Goal: Transaction & Acquisition: Purchase product/service

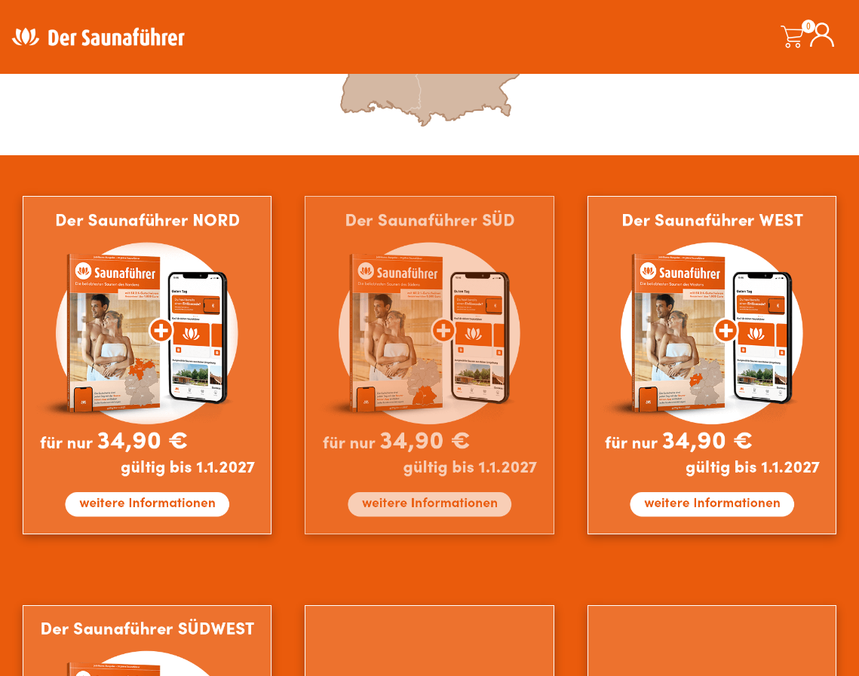
scroll to position [886, 0]
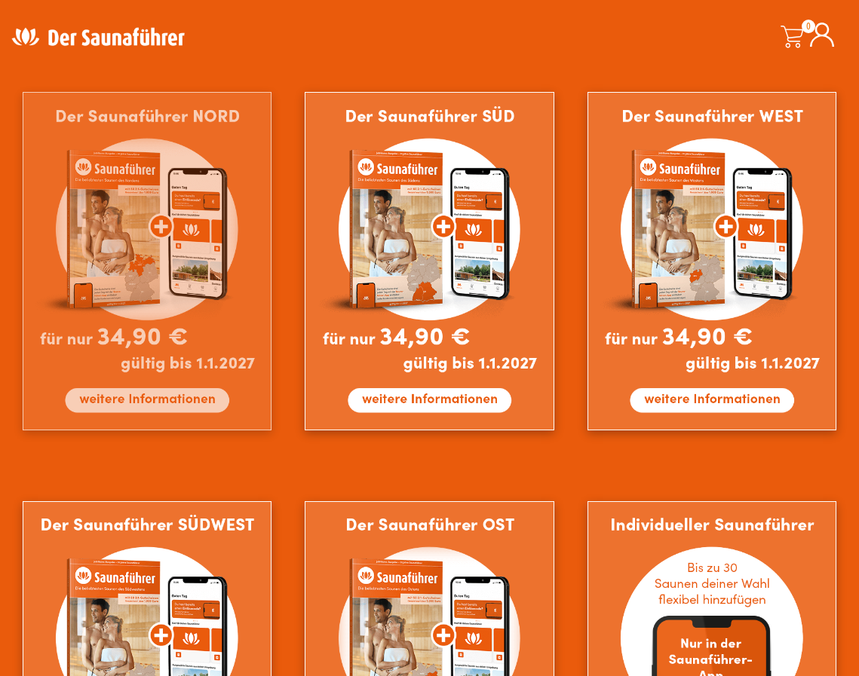
click at [179, 393] on img at bounding box center [147, 261] width 249 height 338
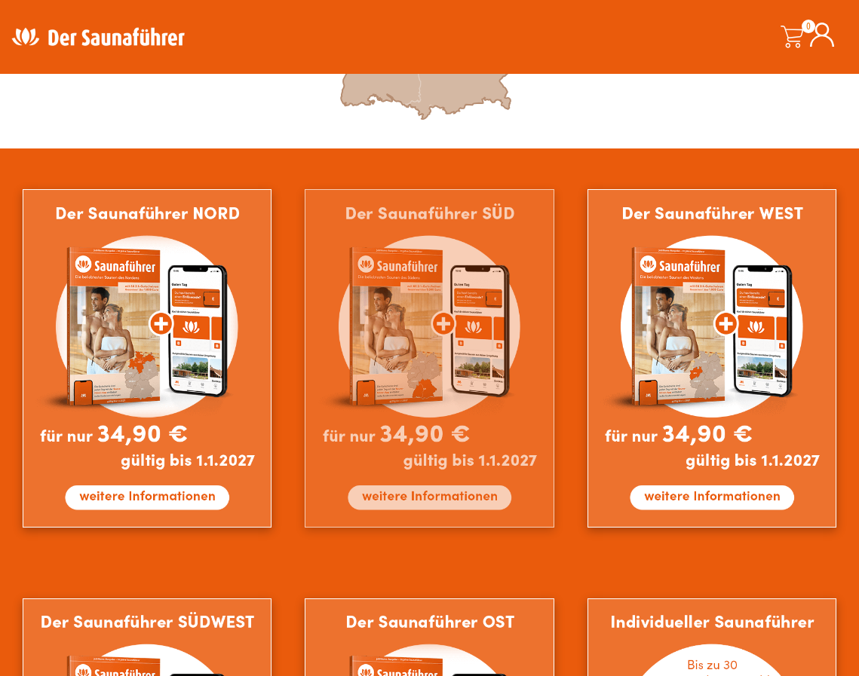
scroll to position [874, 0]
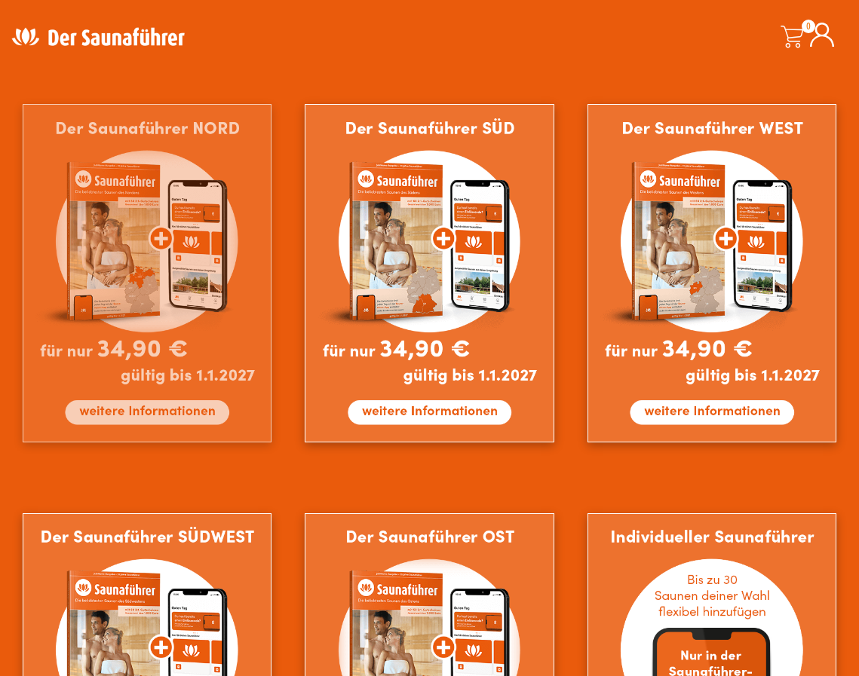
click at [163, 413] on img at bounding box center [147, 273] width 249 height 338
click at [179, 338] on img at bounding box center [147, 273] width 249 height 338
click at [166, 216] on img at bounding box center [147, 273] width 249 height 338
click at [168, 234] on img at bounding box center [147, 273] width 249 height 338
click at [152, 225] on img at bounding box center [147, 273] width 249 height 338
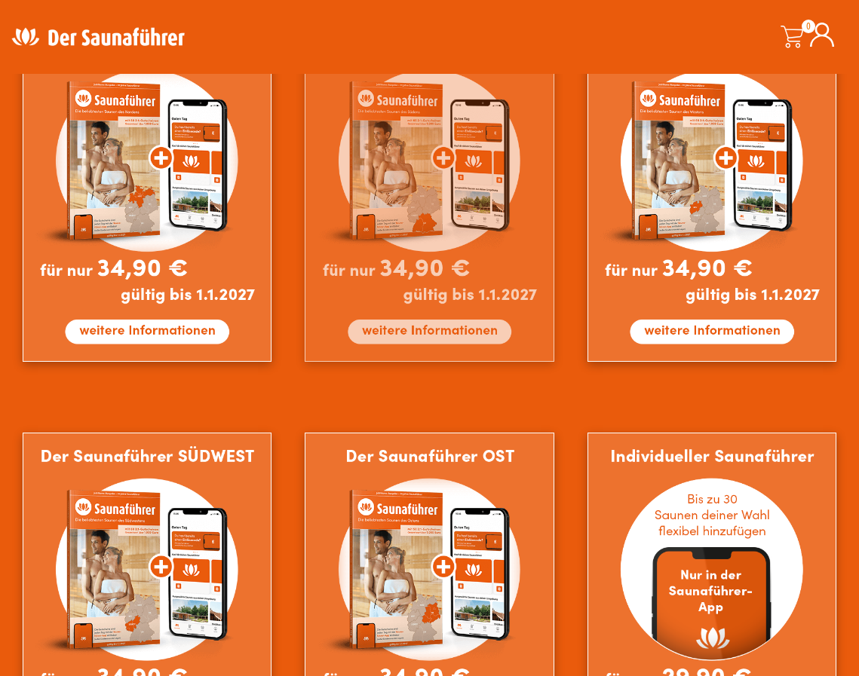
scroll to position [985, 0]
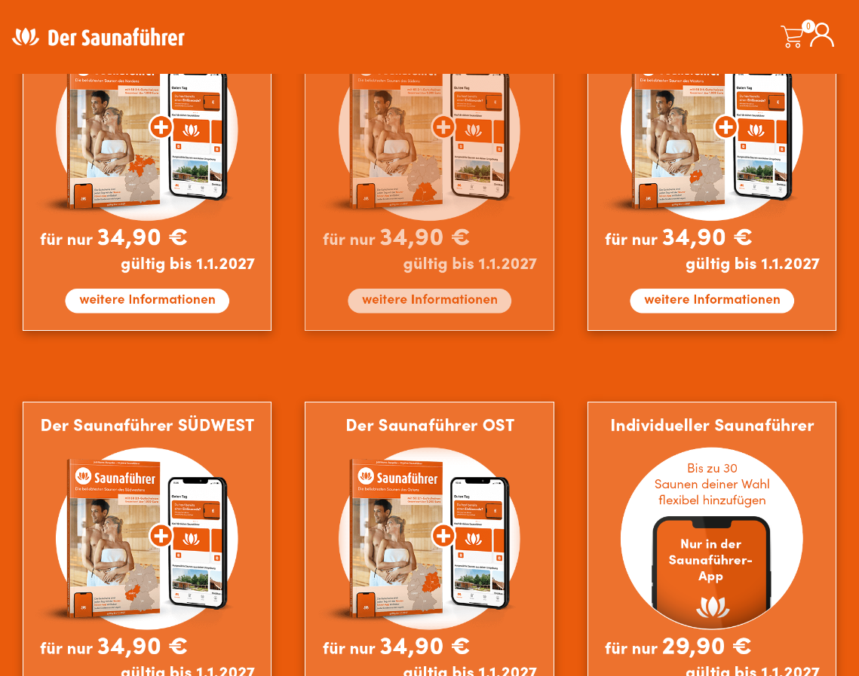
click at [420, 131] on img at bounding box center [429, 161] width 249 height 338
click at [449, 129] on img at bounding box center [429, 161] width 249 height 338
click at [504, 308] on img at bounding box center [429, 161] width 249 height 338
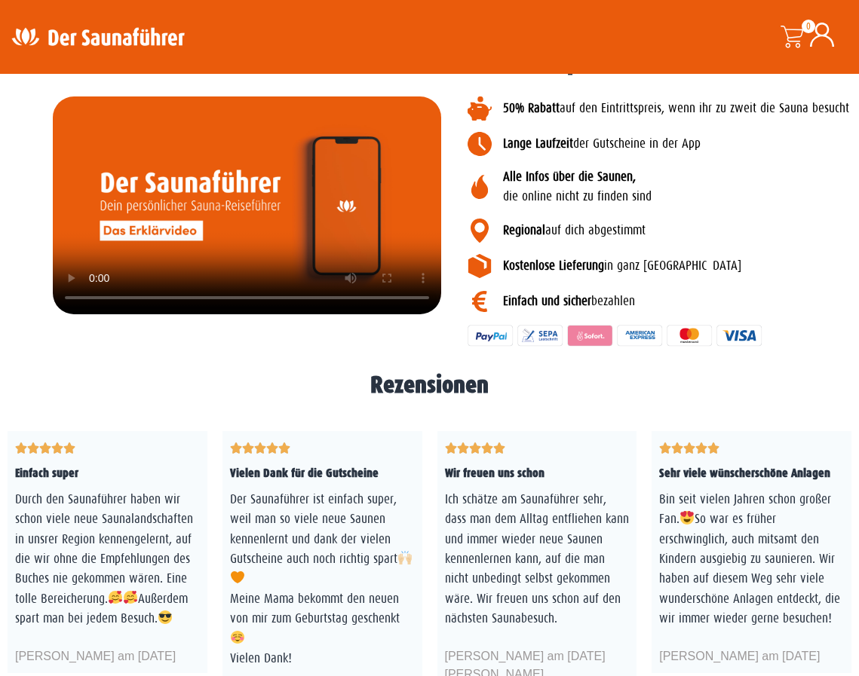
scroll to position [1407, 0]
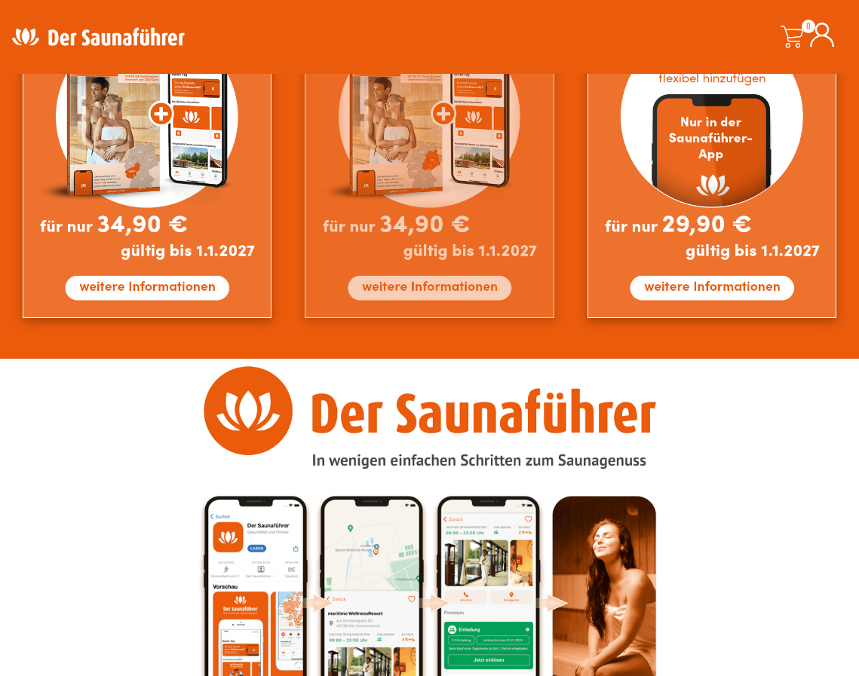
click at [452, 293] on img at bounding box center [429, 149] width 249 height 338
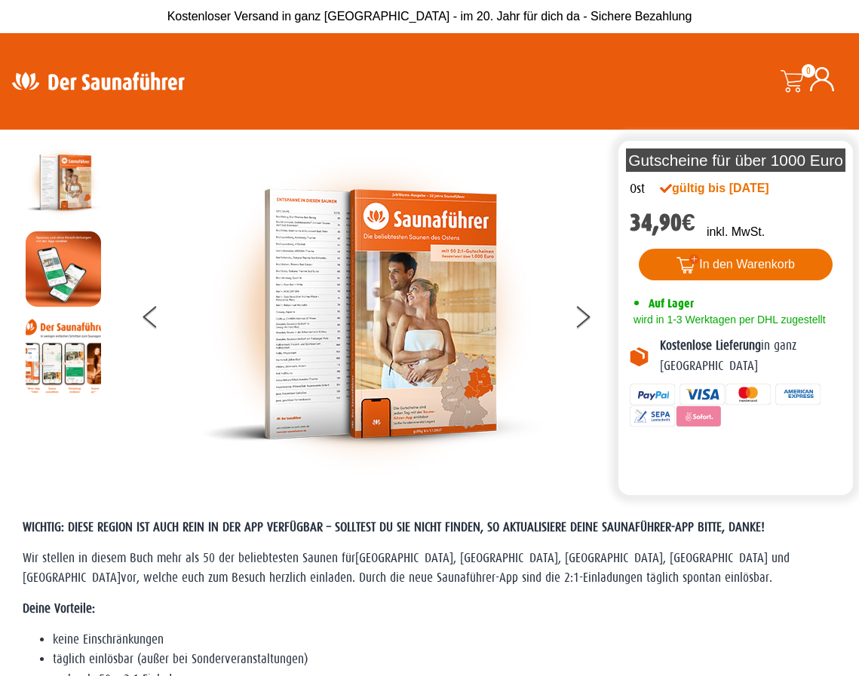
click at [755, 273] on button "In den Warenkorb" at bounding box center [735, 265] width 194 height 32
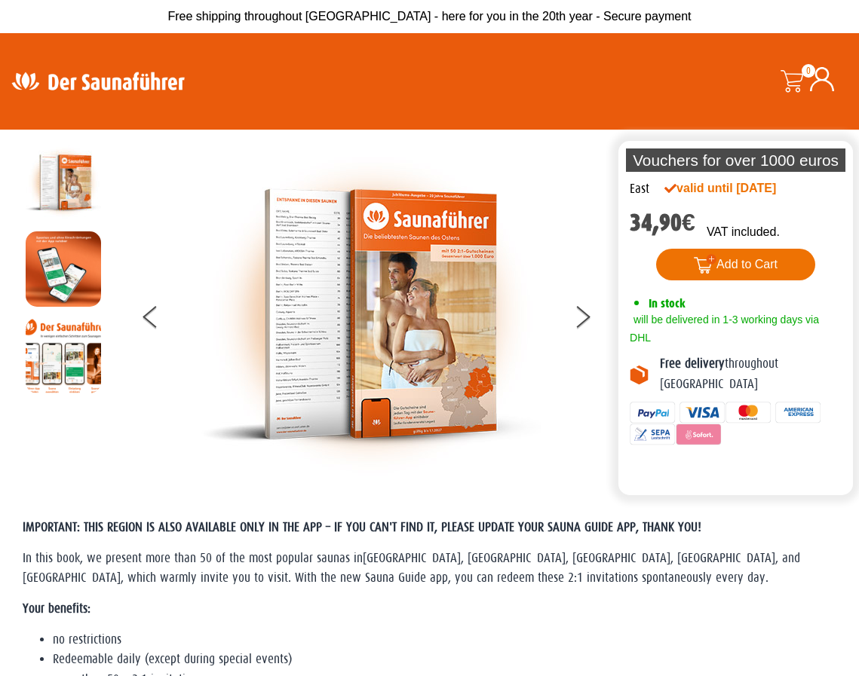
click at [751, 258] on font "Add to Cart" at bounding box center [746, 264] width 61 height 13
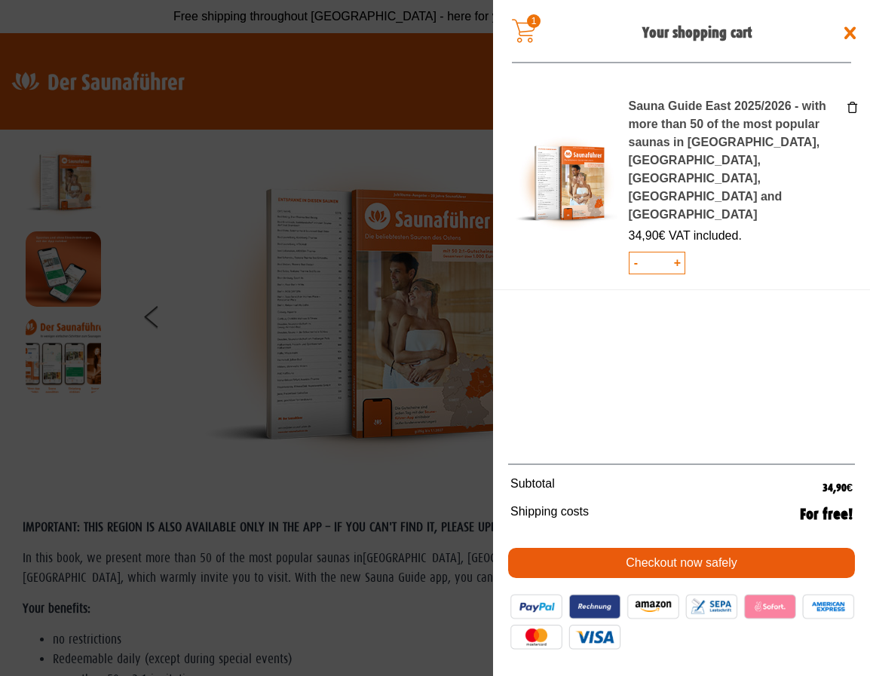
click at [684, 562] on font "Checkout now safely" at bounding box center [682, 562] width 112 height 13
click at [644, 548] on link "Checkout now safely" at bounding box center [681, 563] width 347 height 30
click at [660, 554] on font "Checkout now safely" at bounding box center [682, 563] width 112 height 18
click at [661, 397] on div "Sauna Guide East 2025/2026 - with more than 50 of the most popular saunas in Be…" at bounding box center [681, 269] width 377 height 374
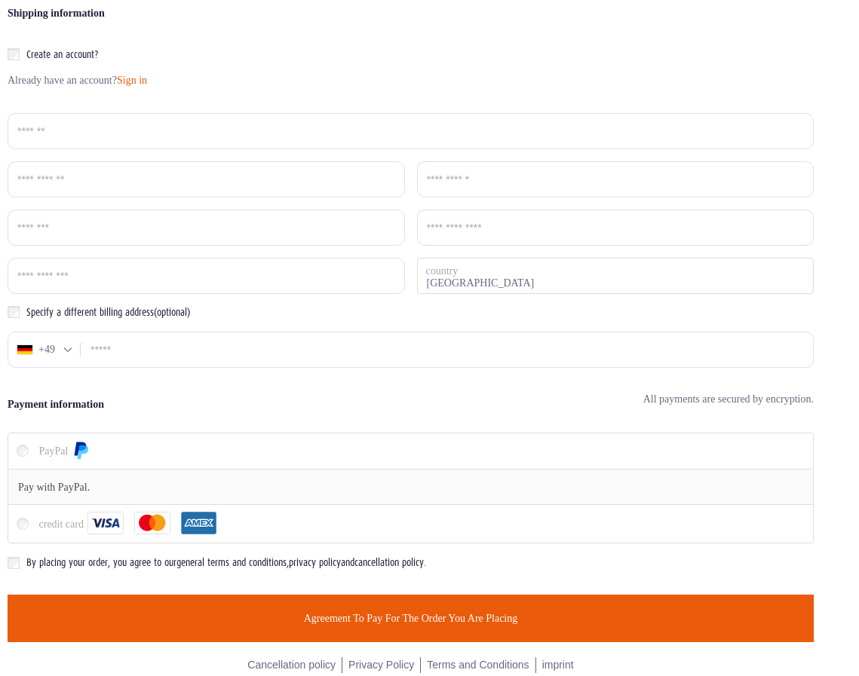
scroll to position [427, 0]
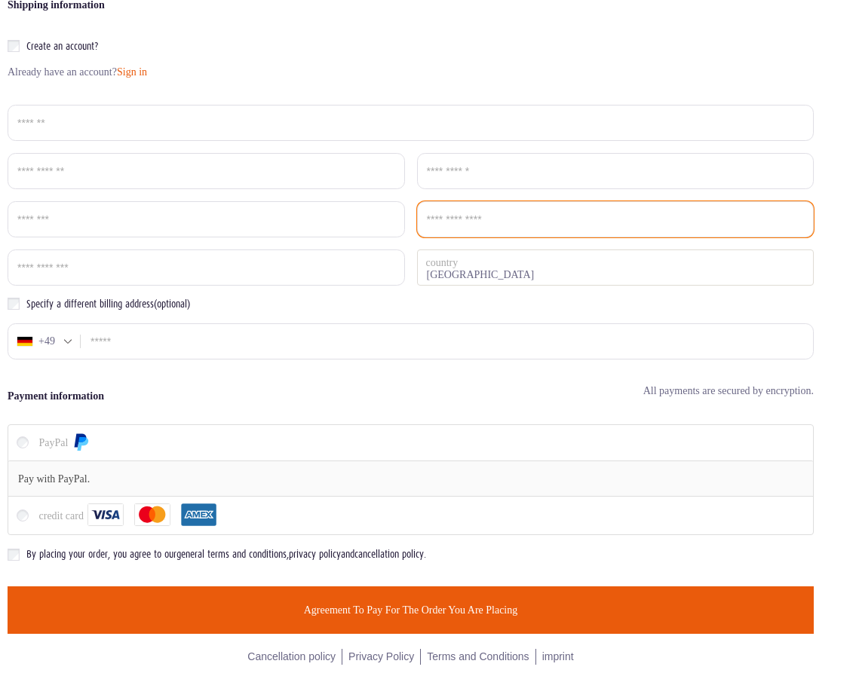
click at [697, 209] on input "Place / City *" at bounding box center [615, 219] width 397 height 36
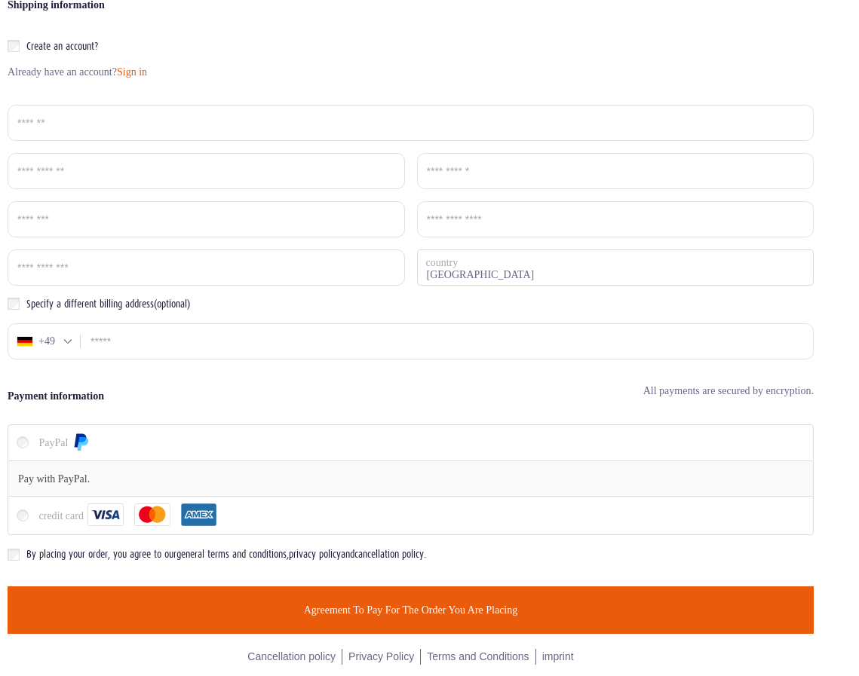
click at [819, 375] on div "Show summary 34.90 € 1 Sauna Guide East 2025/2026 - with more than 50 of the mo…" at bounding box center [429, 193] width 859 height 965
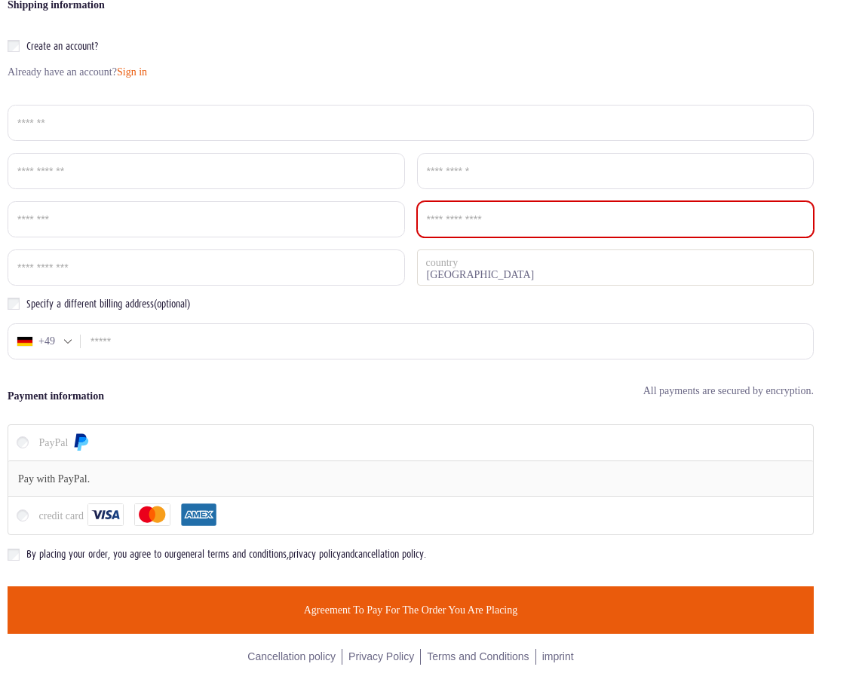
click at [822, 374] on div "Show summary 34.90 € 1 Sauna Guide East 2025/2026 - with more than 50 of the mo…" at bounding box center [429, 193] width 859 height 965
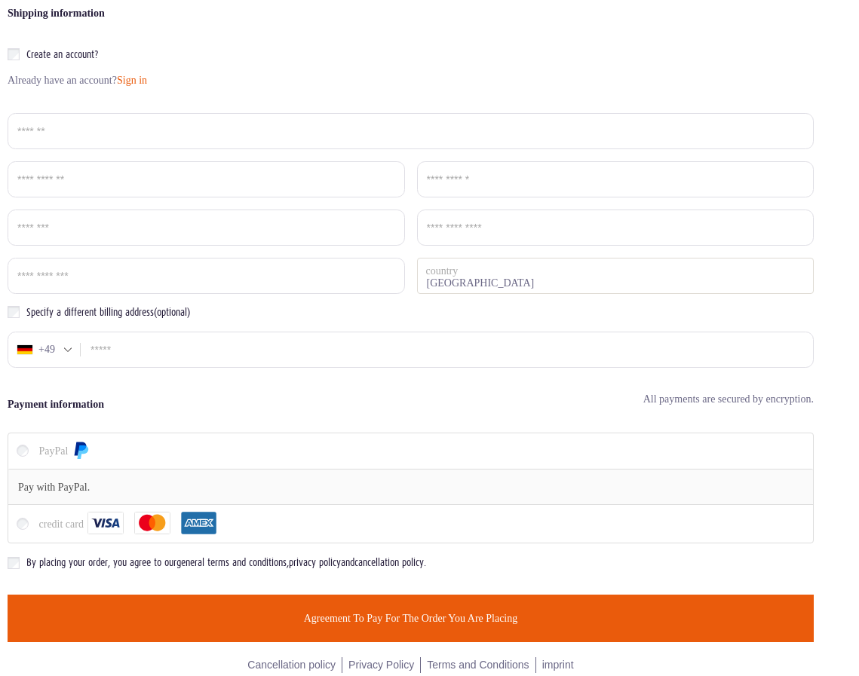
scroll to position [427, 0]
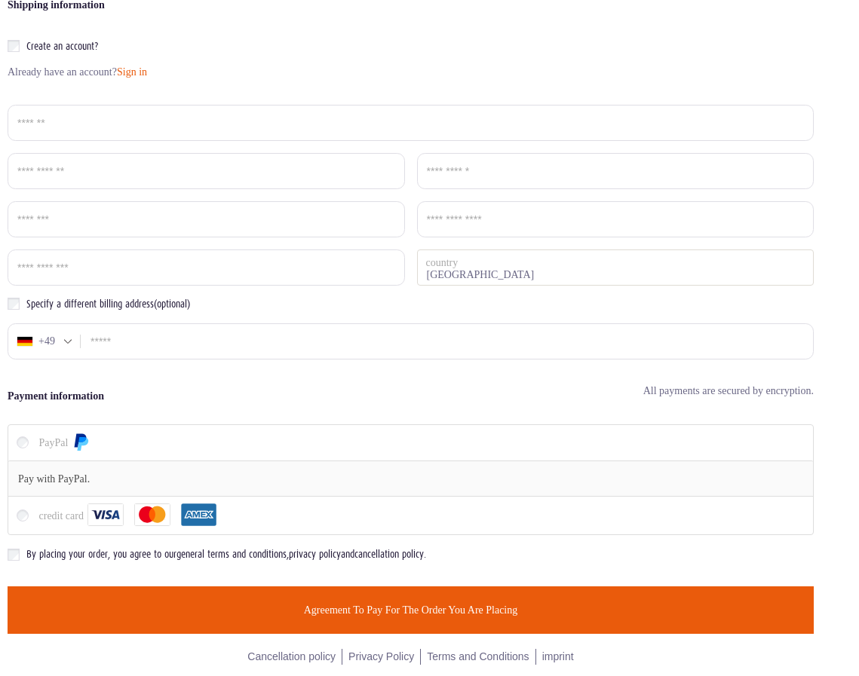
click at [472, 380] on div "Summary Do you have a voucher? Click here to enter your code voucher code Apply…" at bounding box center [411, 172] width 806 height 923
click at [471, 374] on div "Summary Do you have a voucher? Click here to enter your code voucher code Apply…" at bounding box center [411, 172] width 806 height 923
